Goal: Task Accomplishment & Management: Use online tool/utility

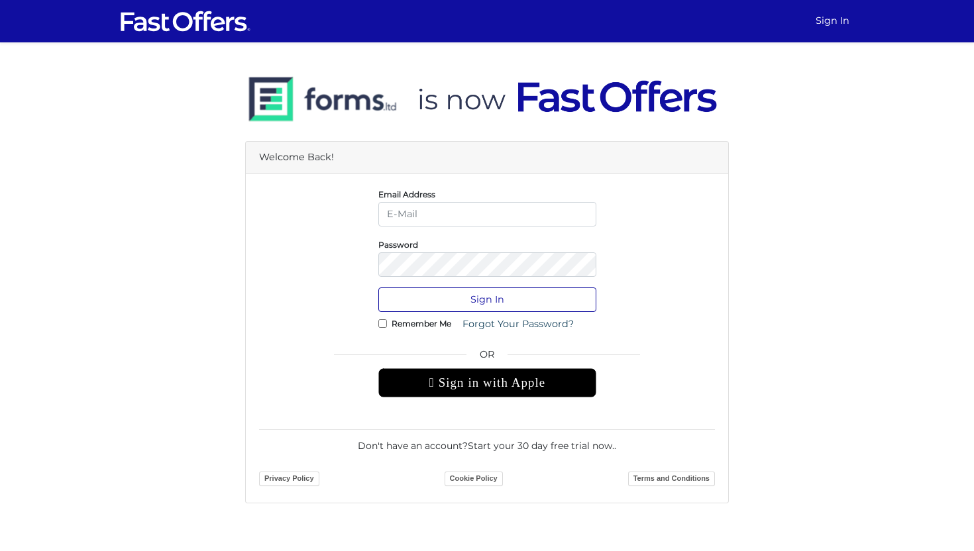
type input "[PERSON_NAME][EMAIL_ADDRESS][DOMAIN_NAME]"
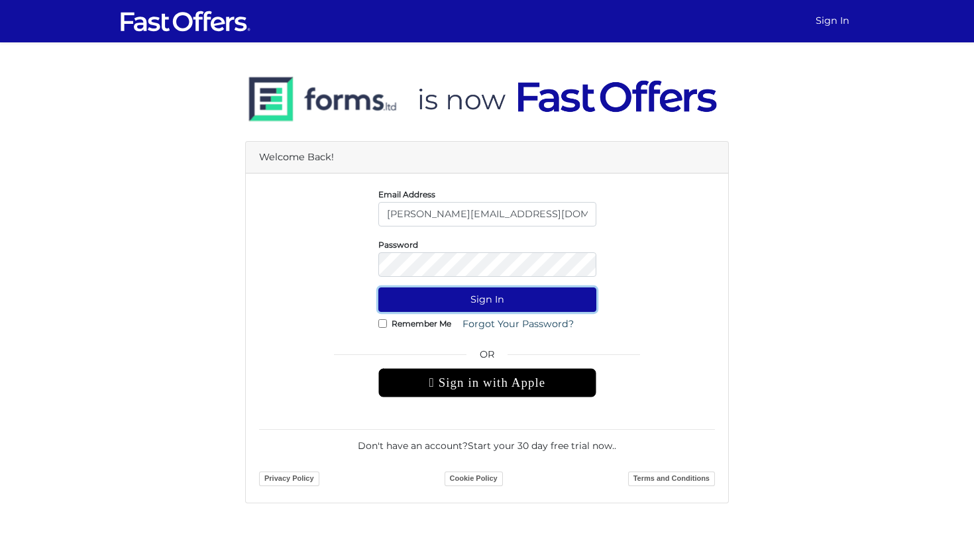
click at [509, 299] on button "Sign In" at bounding box center [487, 300] width 218 height 25
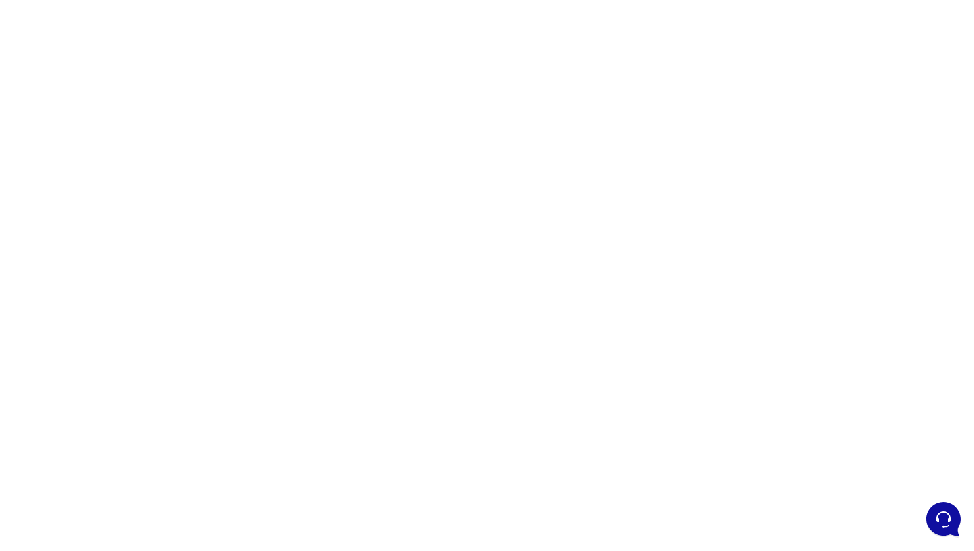
scroll to position [106, 0]
